Goal: Information Seeking & Learning: Learn about a topic

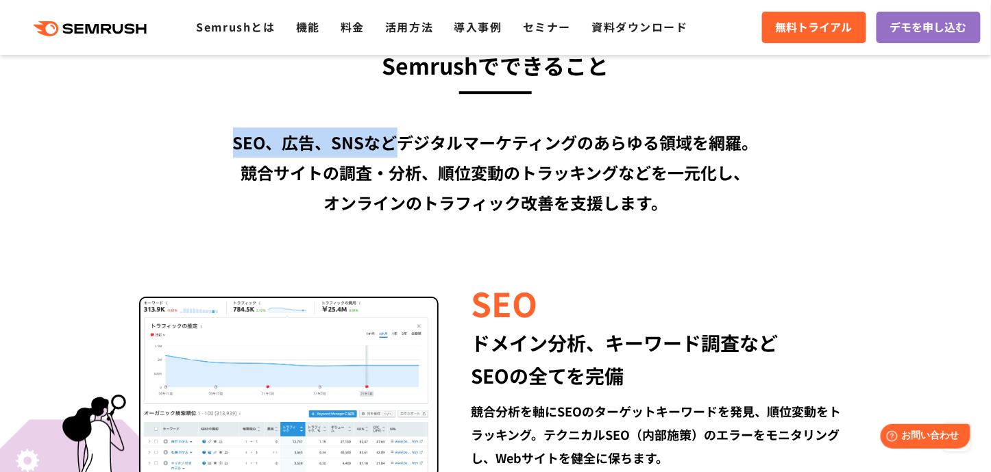
drag, startPoint x: 228, startPoint y: 141, endPoint x: 396, endPoint y: 141, distance: 168.0
click at [396, 141] on div "SEO、広告、SNSなどデジタルマーケティングのあらゆる領域を網羅。 競合サイトの調査・分析、順位変動のトラッキングなどを一元化し、 オンラインのトラフィック…" at bounding box center [495, 173] width 788 height 91
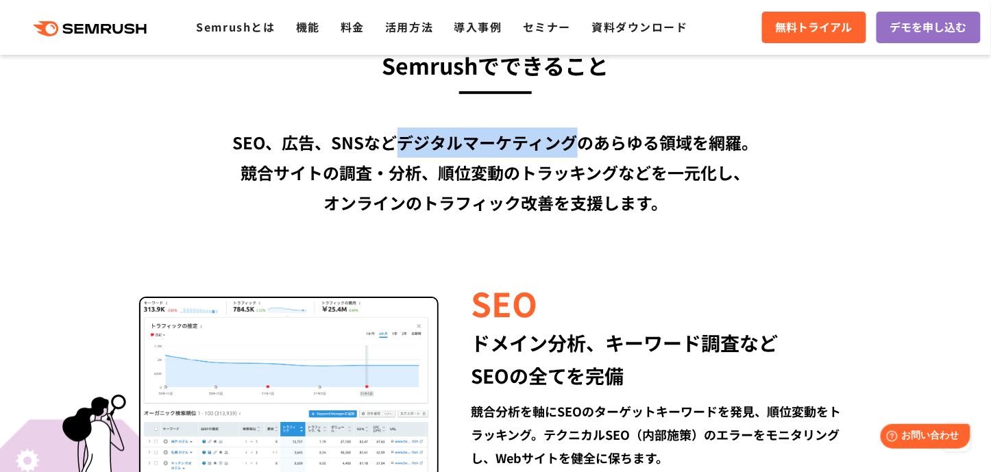
drag, startPoint x: 396, startPoint y: 141, endPoint x: 556, endPoint y: 141, distance: 160.4
click at [556, 141] on div "SEO、広告、SNSなどデジタルマーケティングのあらゆる領域を網羅。 競合サイトの調査・分析、順位変動のトラッキングなどを一元化し、 オンラインのトラフィック…" at bounding box center [495, 173] width 788 height 91
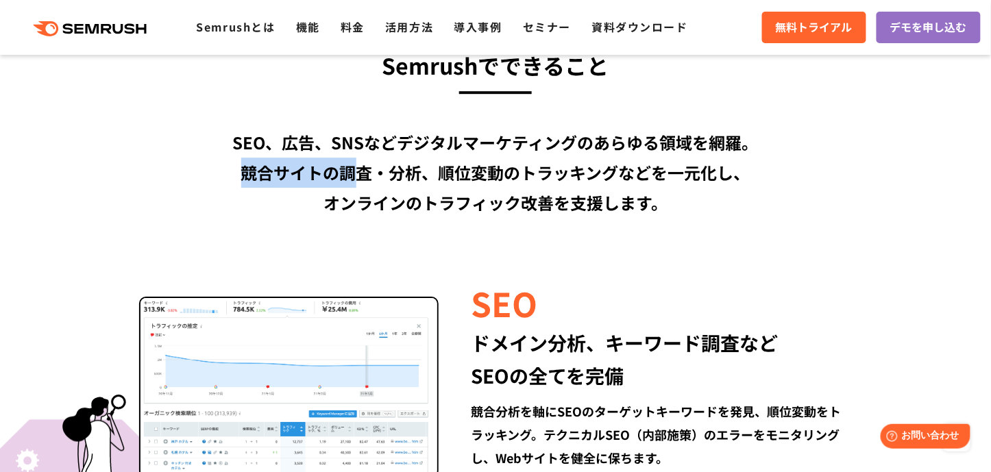
drag, startPoint x: 243, startPoint y: 171, endPoint x: 355, endPoint y: 171, distance: 112.4
click at [355, 171] on div "SEO、広告、SNSなどデジタルマーケティングのあらゆる領域を網羅。 競合サイトの調査・分析、順位変動のトラッキングなどを一元化し、 オンラインのトラフィック…" at bounding box center [495, 173] width 788 height 91
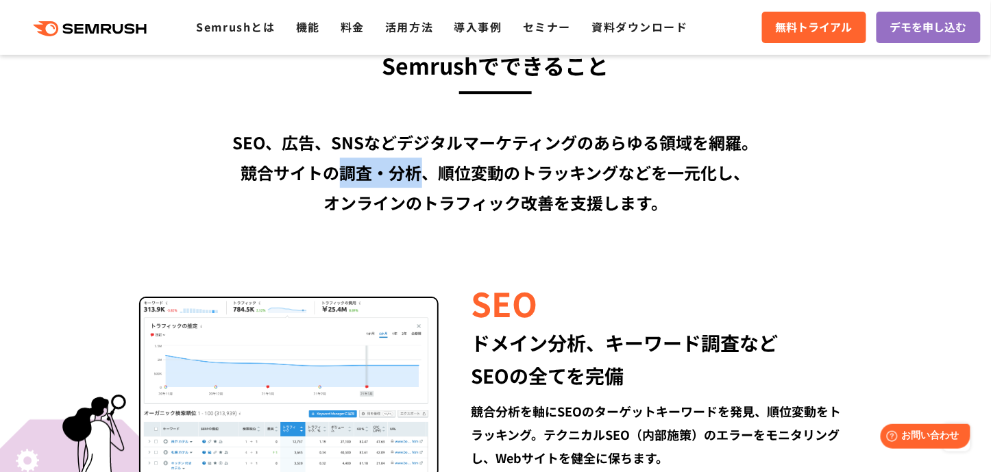
drag, startPoint x: 341, startPoint y: 173, endPoint x: 429, endPoint y: 176, distance: 87.1
click at [429, 176] on div "SEO、広告、SNSなどデジタルマーケティングのあらゆる領域を網羅。 競合サイトの調査・分析、順位変動のトラッキングなどを一元化し、 オンラインのトラフィック…" at bounding box center [495, 173] width 788 height 91
copy div "調査・分析"
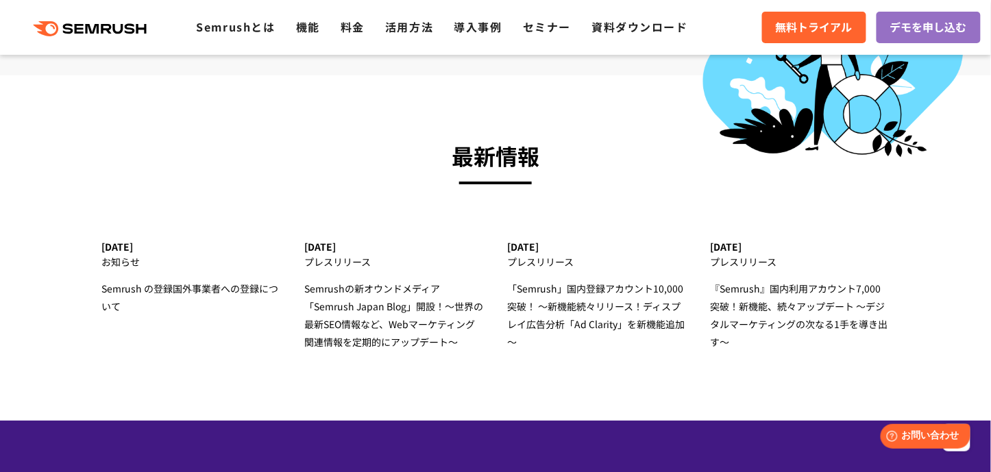
scroll to position [4482, 0]
